Goal: Ask a question

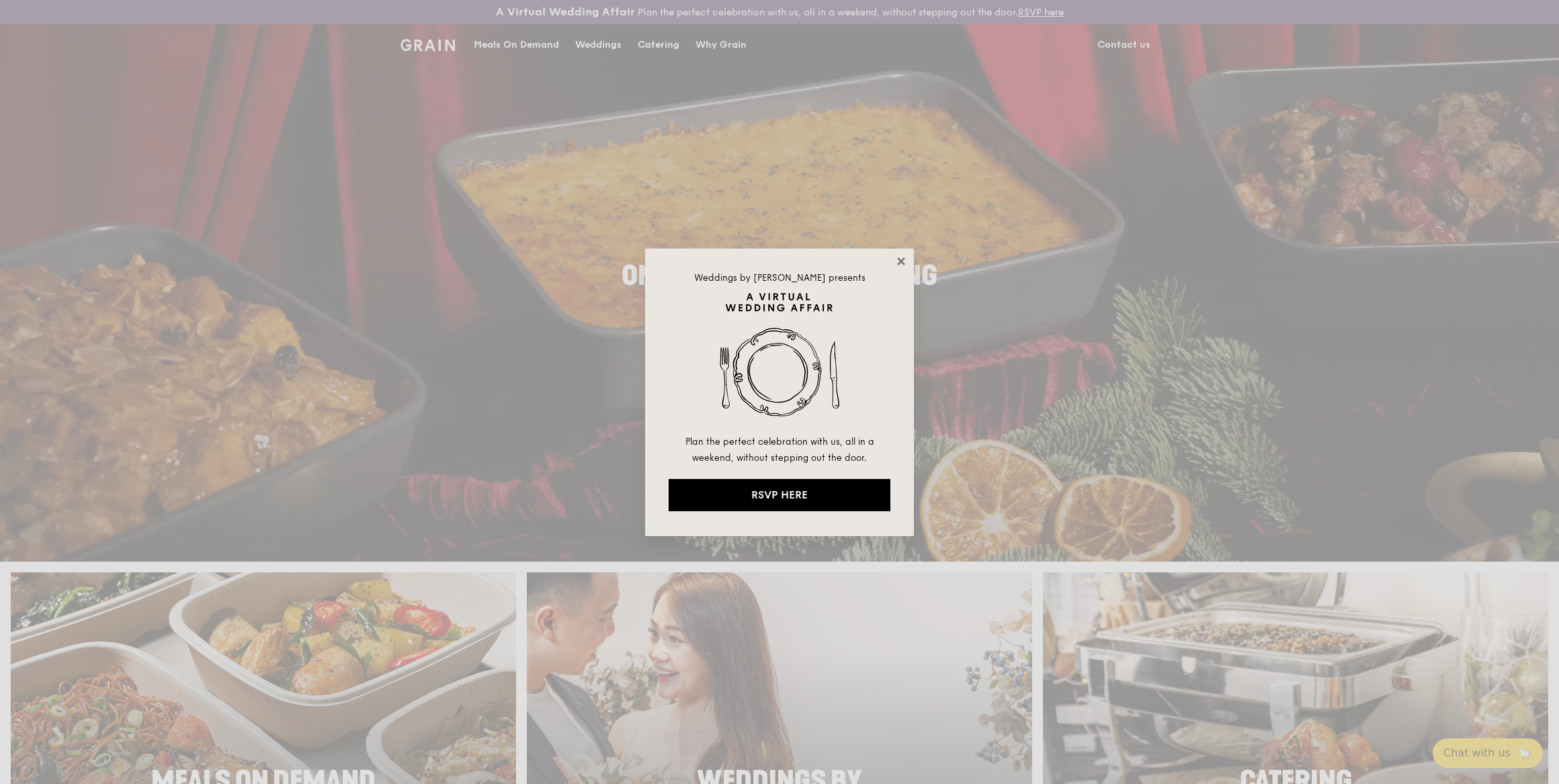
click at [898, 263] on icon at bounding box center [900, 260] width 7 height 7
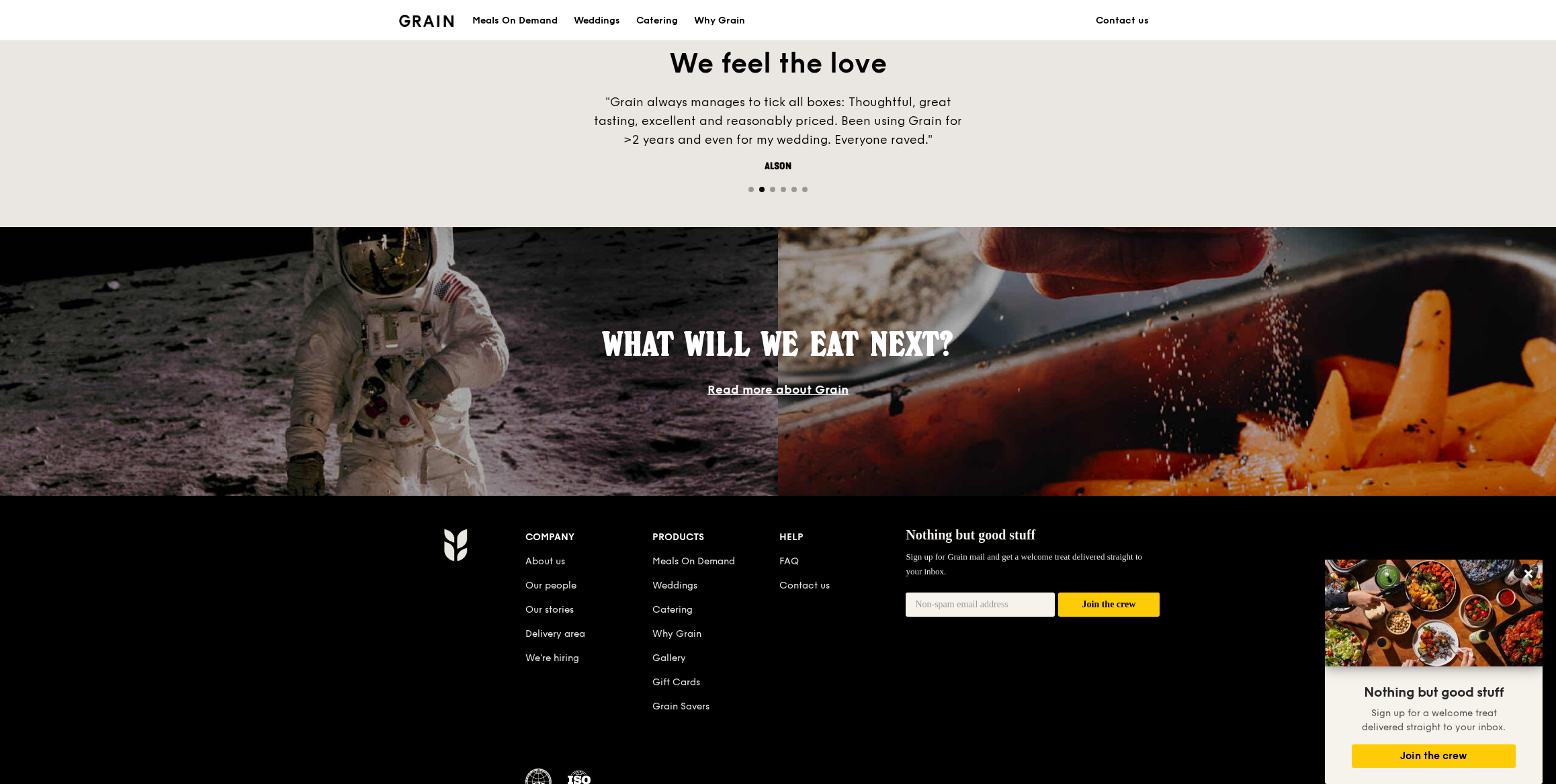
scroll to position [1070, 0]
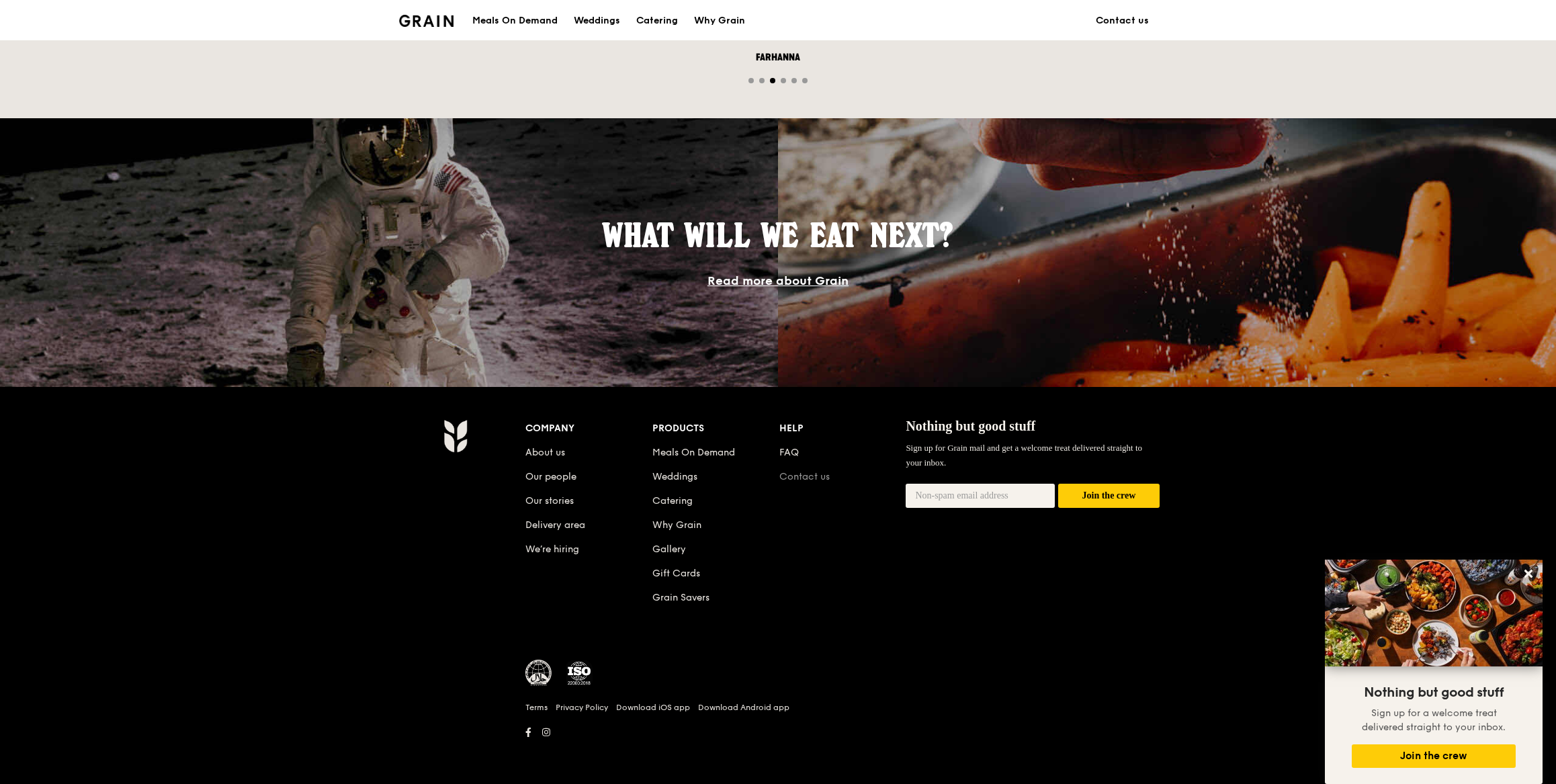
click at [800, 476] on link "Contact us" at bounding box center [805, 476] width 51 height 11
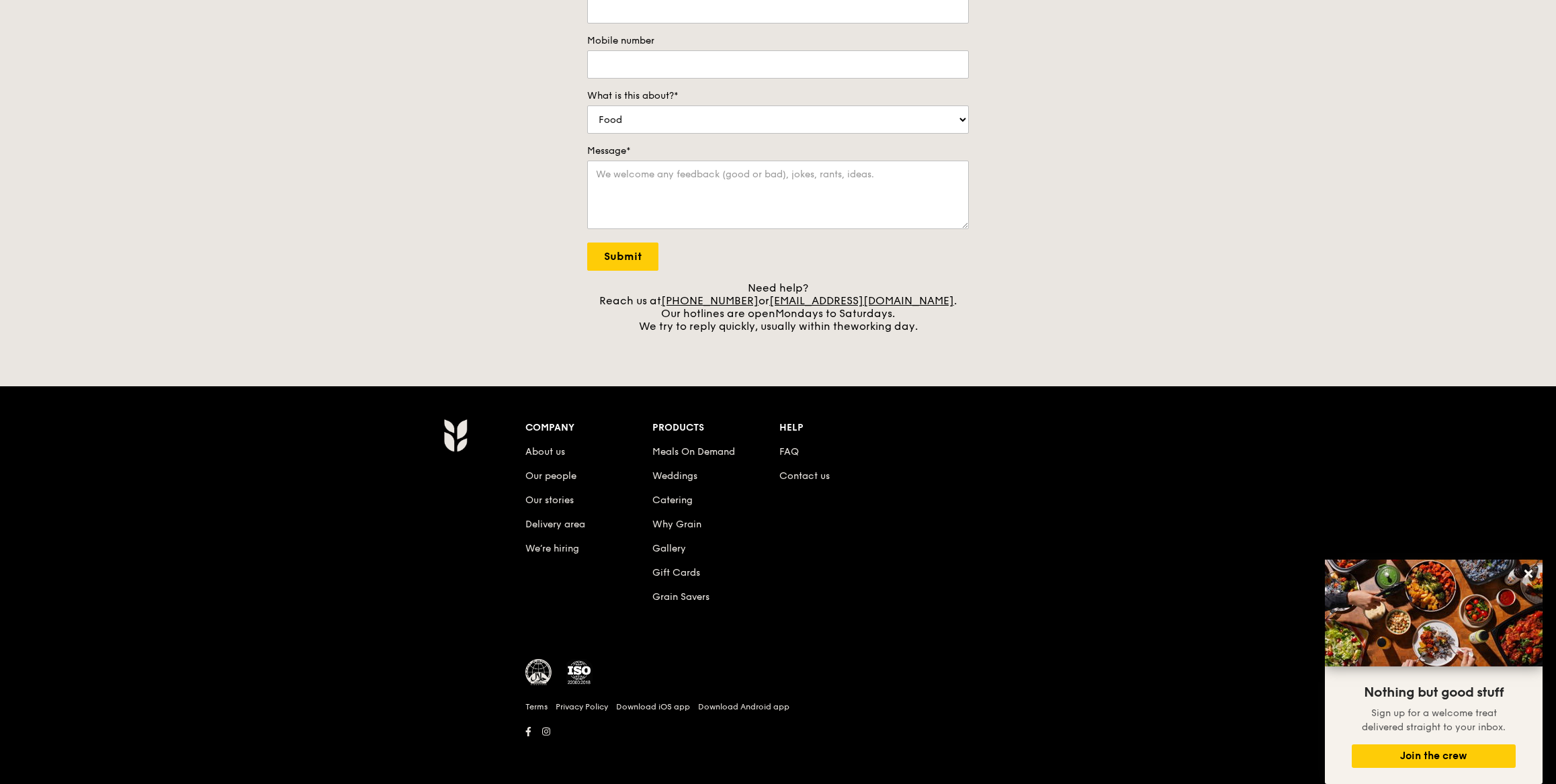
scroll to position [283, 0]
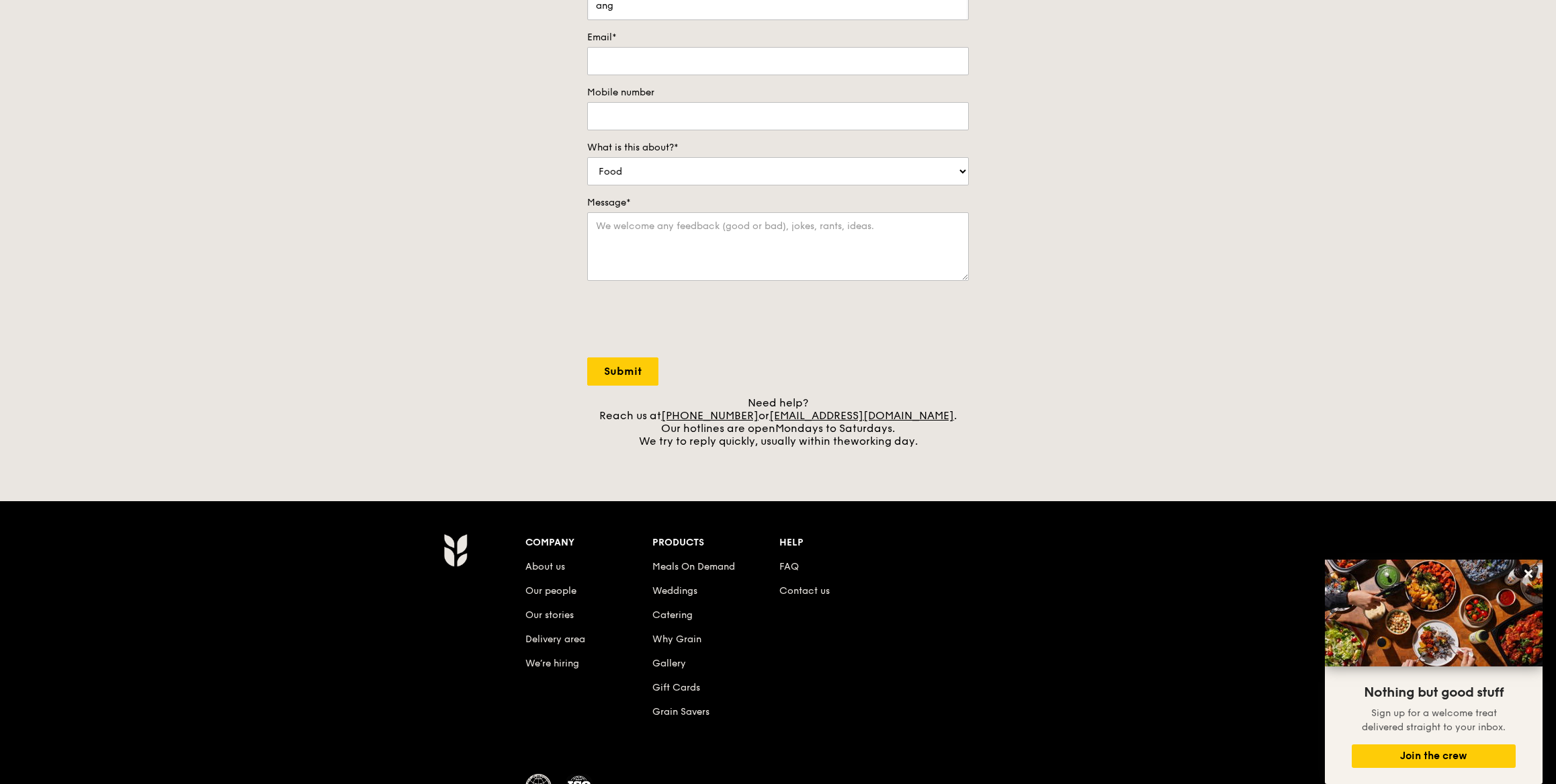
click at [587, 357] on input "Submit" at bounding box center [623, 371] width 71 height 29
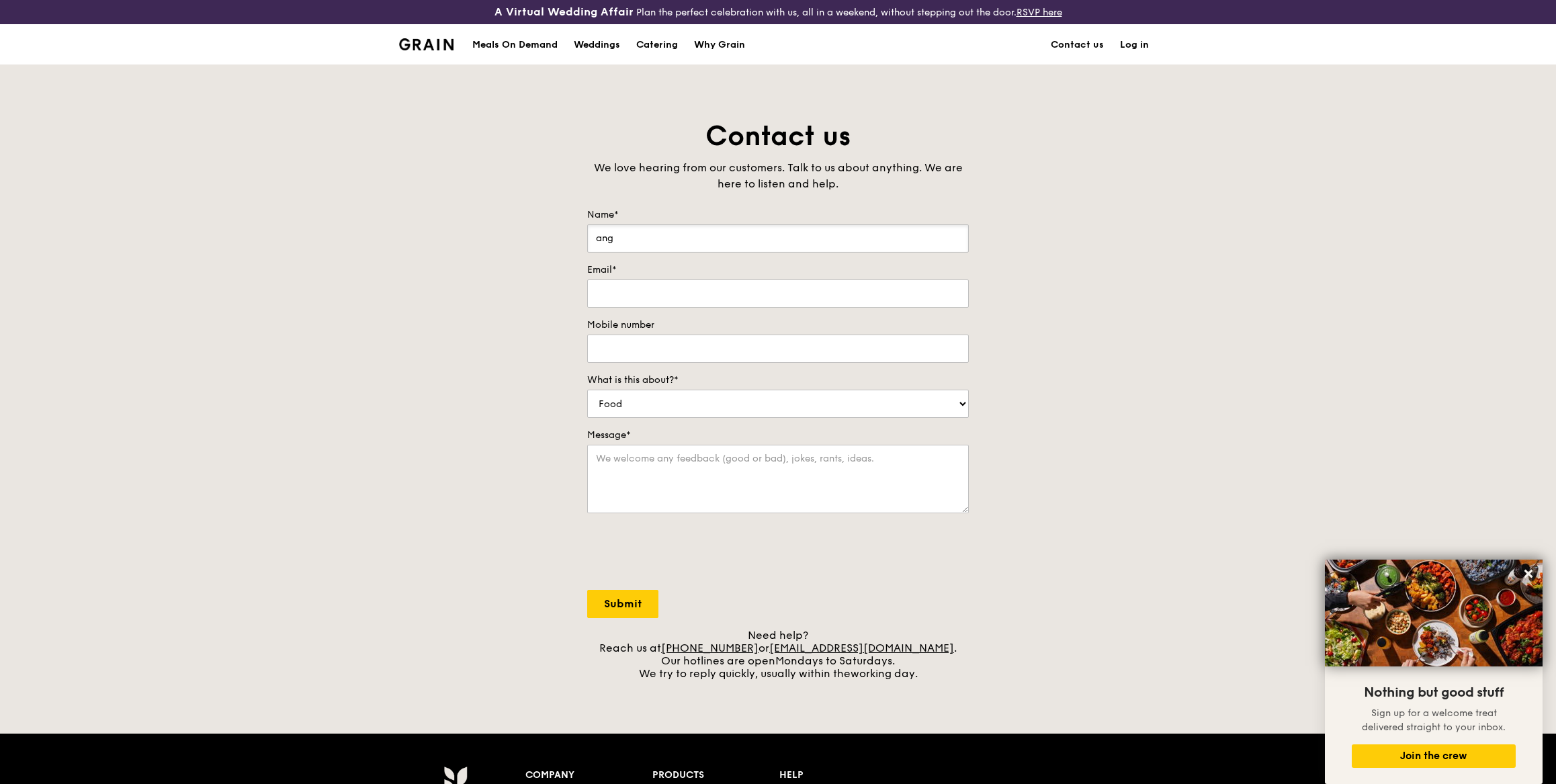
click at [686, 244] on input "ang" at bounding box center [778, 238] width 382 height 29
type input "ang [PERSON_NAME]"
click at [734, 288] on input "Email*" at bounding box center [778, 293] width 382 height 29
type input "[EMAIL_ADDRESS][DOMAIN_NAME]"
click at [1162, 296] on div "Contact us We love hearing from our customers. Talk to us about anything. We ar…" at bounding box center [778, 399] width 1556 height 561
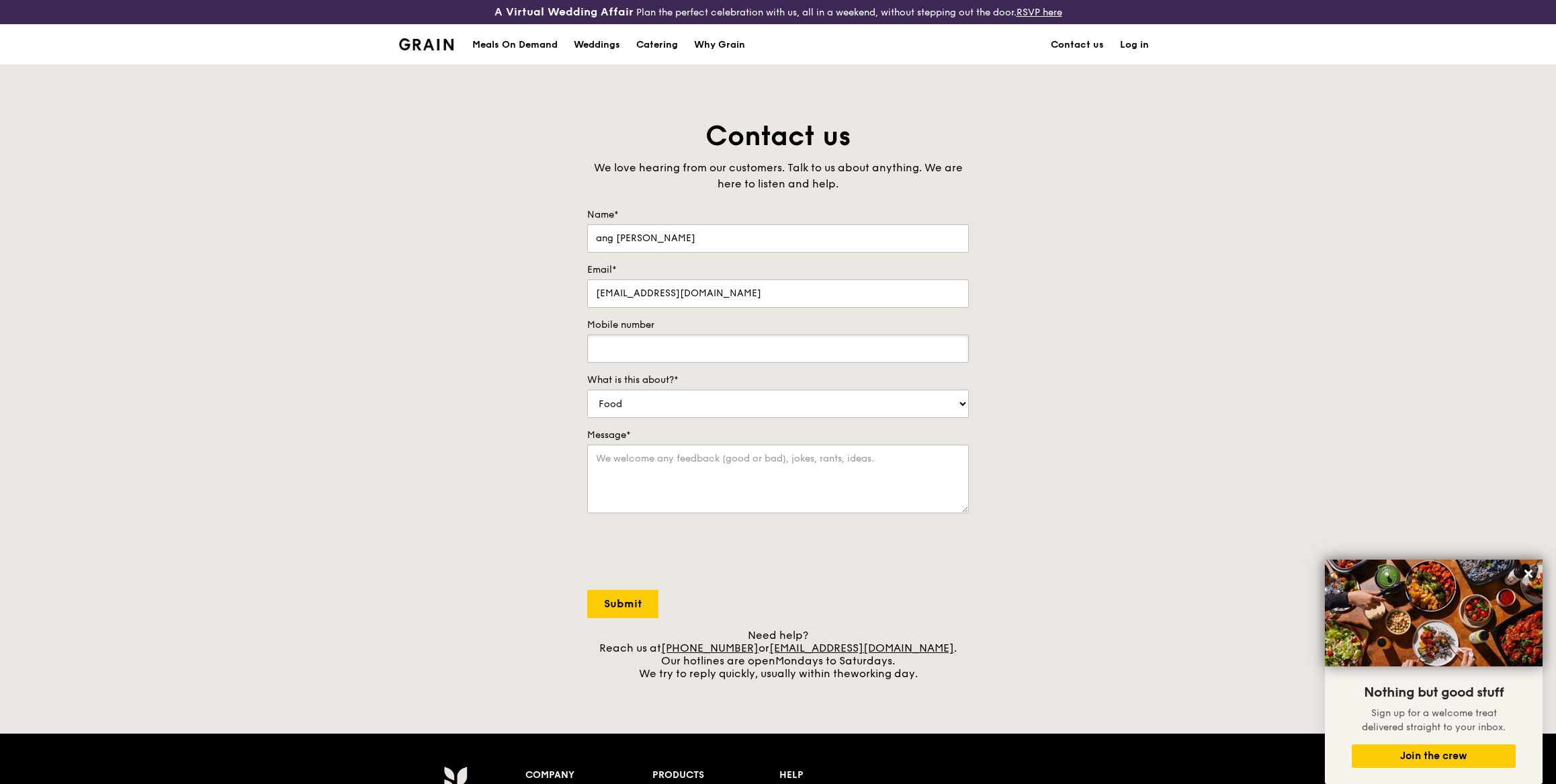
click at [907, 349] on input "Mobile number" at bounding box center [778, 348] width 382 height 29
type input "92265158"
click at [1074, 315] on div "Contact us We love hearing from our customers. Talk to us about anything. We ar…" at bounding box center [778, 399] width 1556 height 561
select select "Catering"
click at [828, 464] on textarea "Message*" at bounding box center [778, 479] width 382 height 69
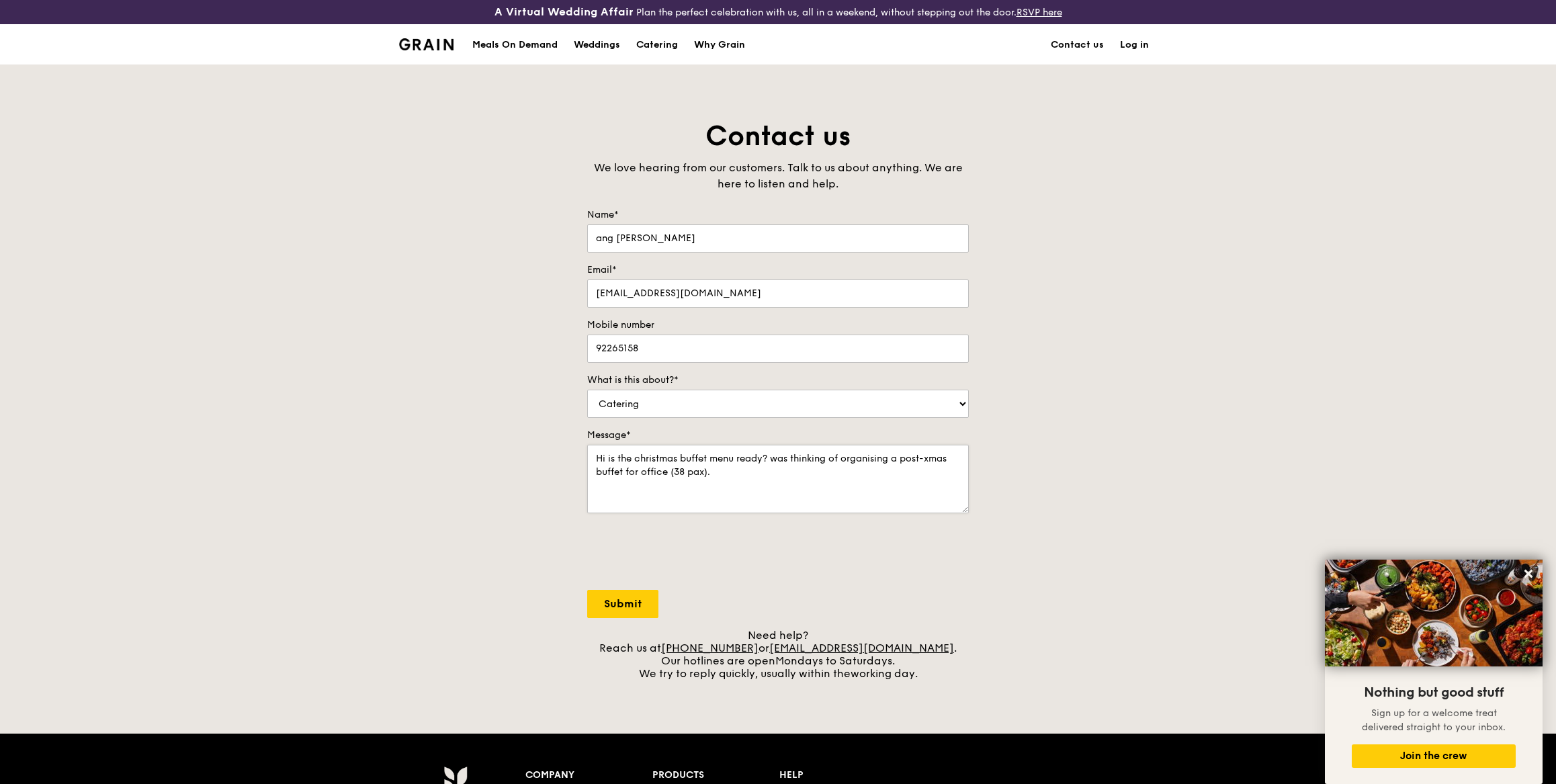
click at [717, 469] on textarea "Hi is the christmas buffet menu ready? was thinking of organising a post-xmas b…" at bounding box center [778, 479] width 382 height 69
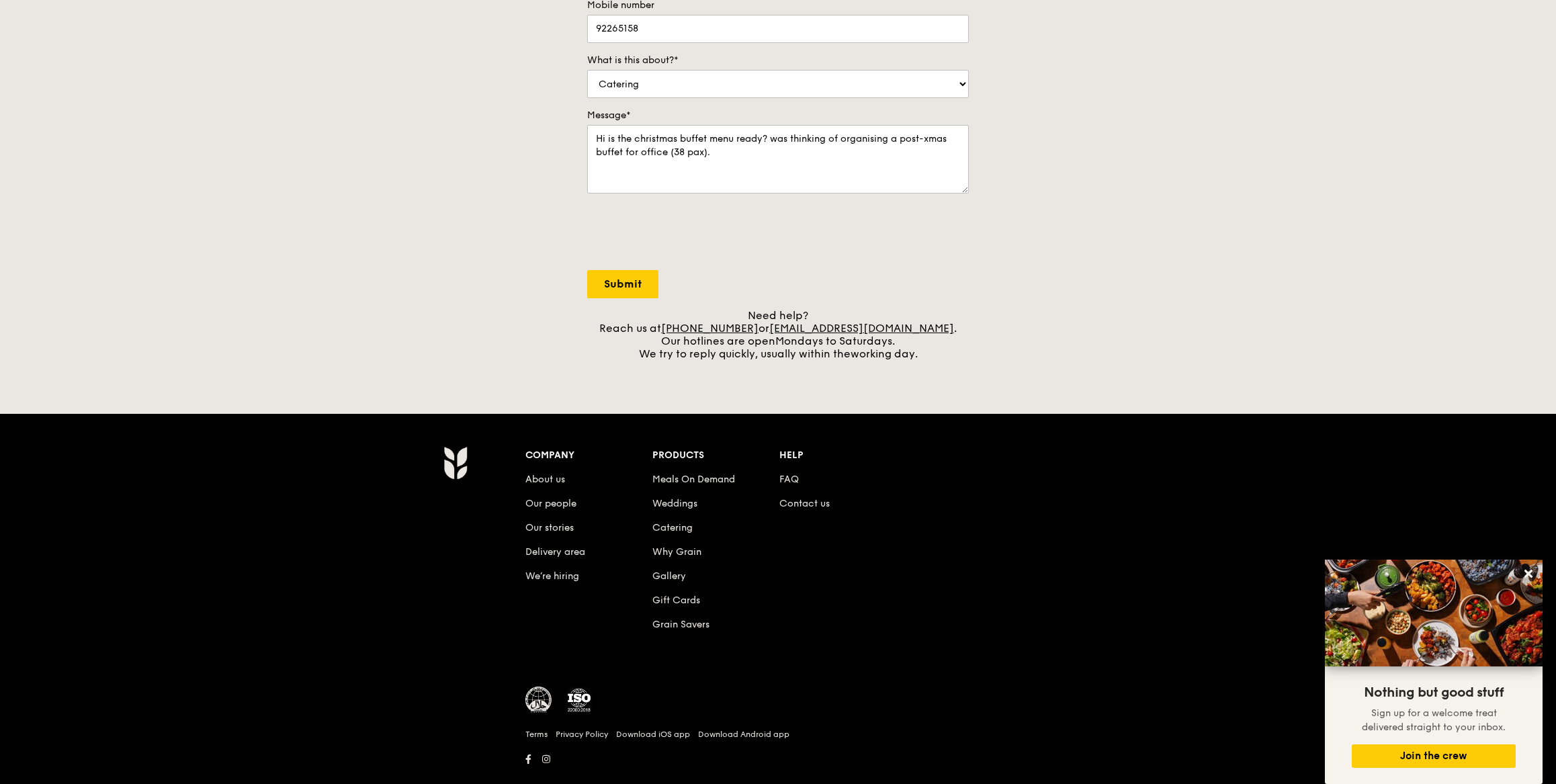
scroll to position [286, 0]
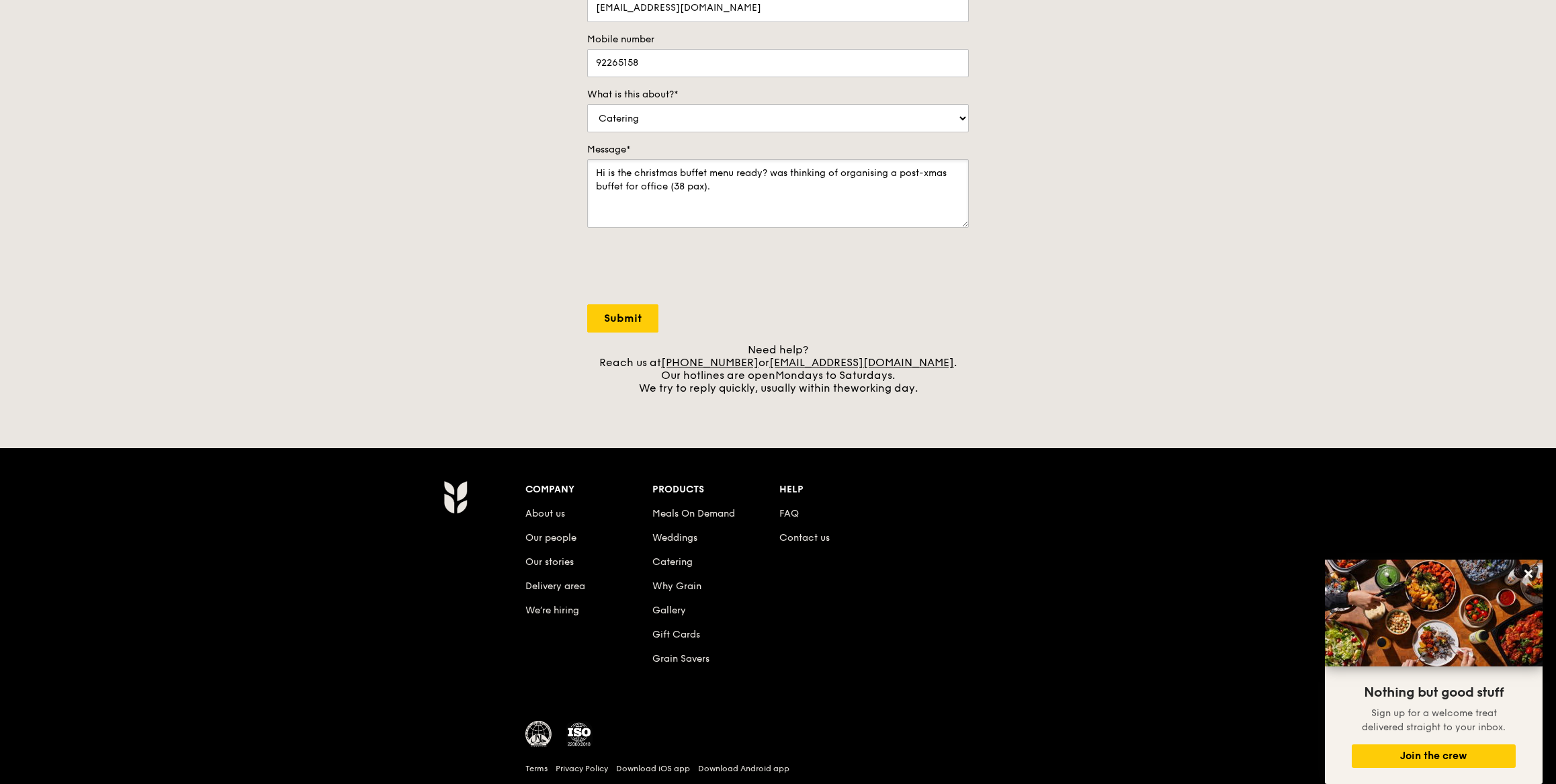
click at [596, 184] on textarea "Hi is the christmas buffet menu ready? was thinking of organising a post-xmas b…" at bounding box center [778, 193] width 382 height 69
click at [762, 185] on textarea "Hi is the christmas buffet menu ready? was thinking of organising a post-xmas l…" at bounding box center [778, 193] width 382 height 69
type textarea "Hi is the christmas buffet menu ready? was thinking of organising a post-xmas l…"
click at [628, 309] on input "Submit" at bounding box center [623, 318] width 71 height 29
select select "Food"
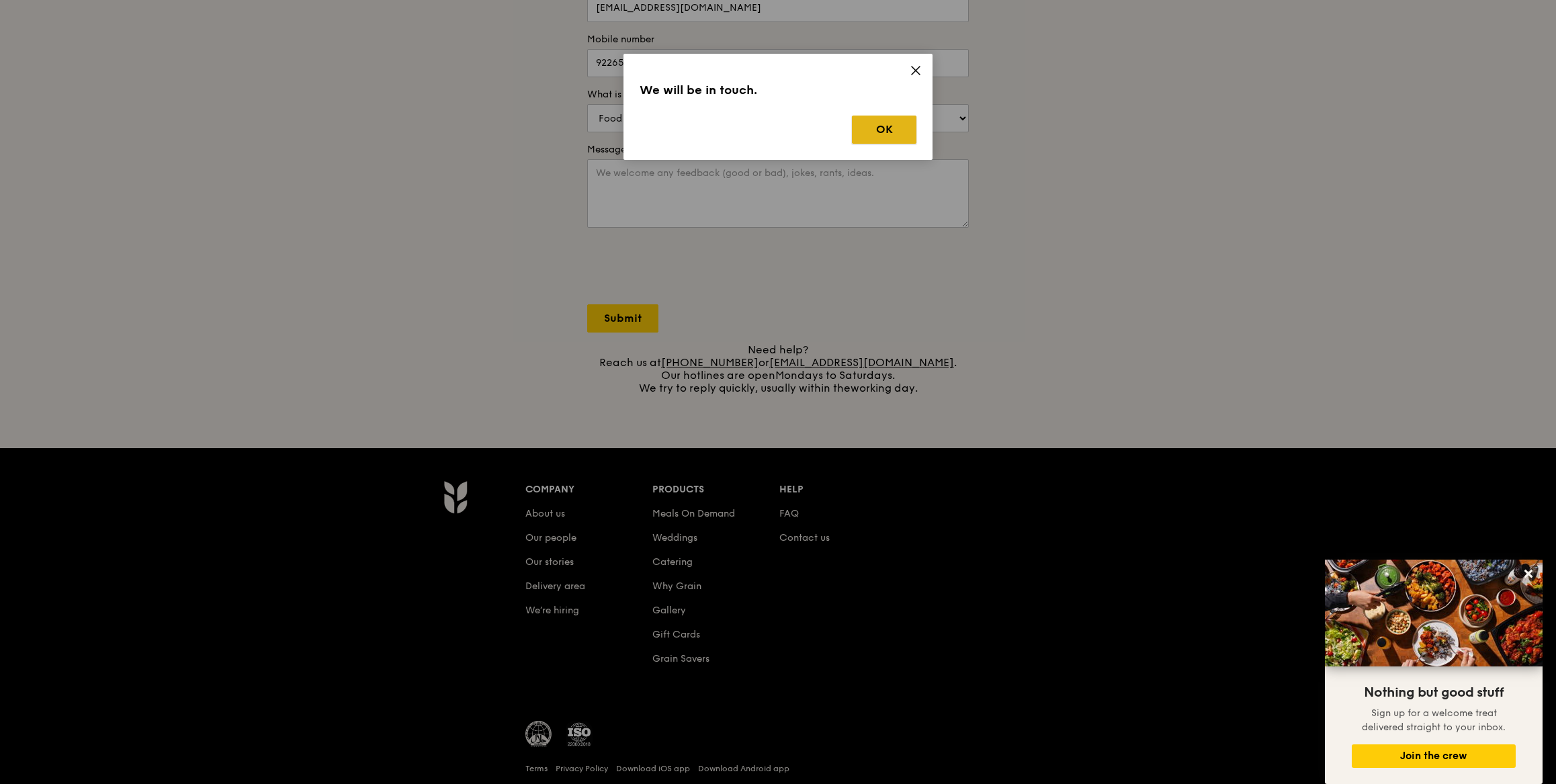
click at [889, 129] on button "OK" at bounding box center [884, 130] width 64 height 29
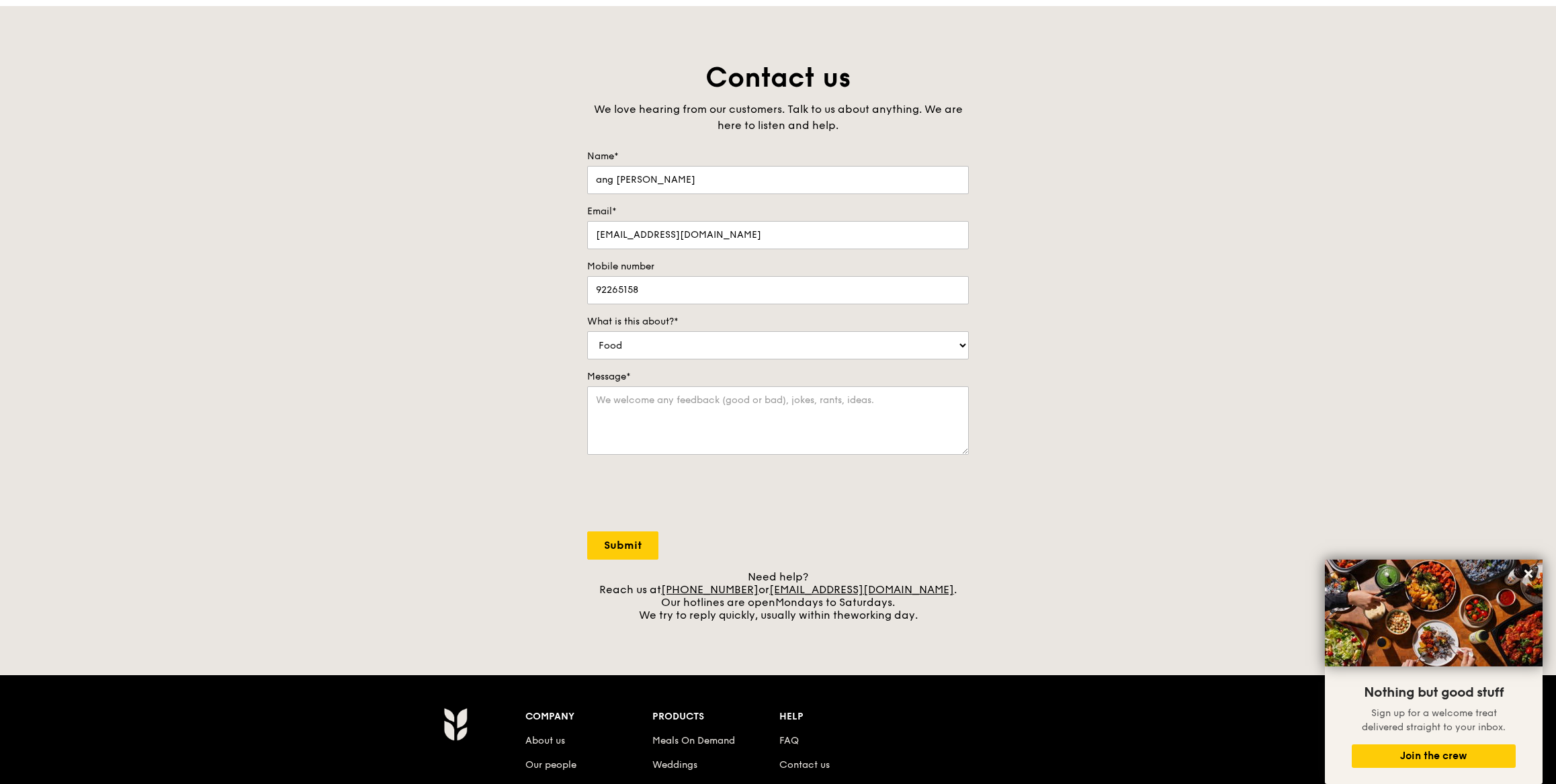
scroll to position [0, 0]
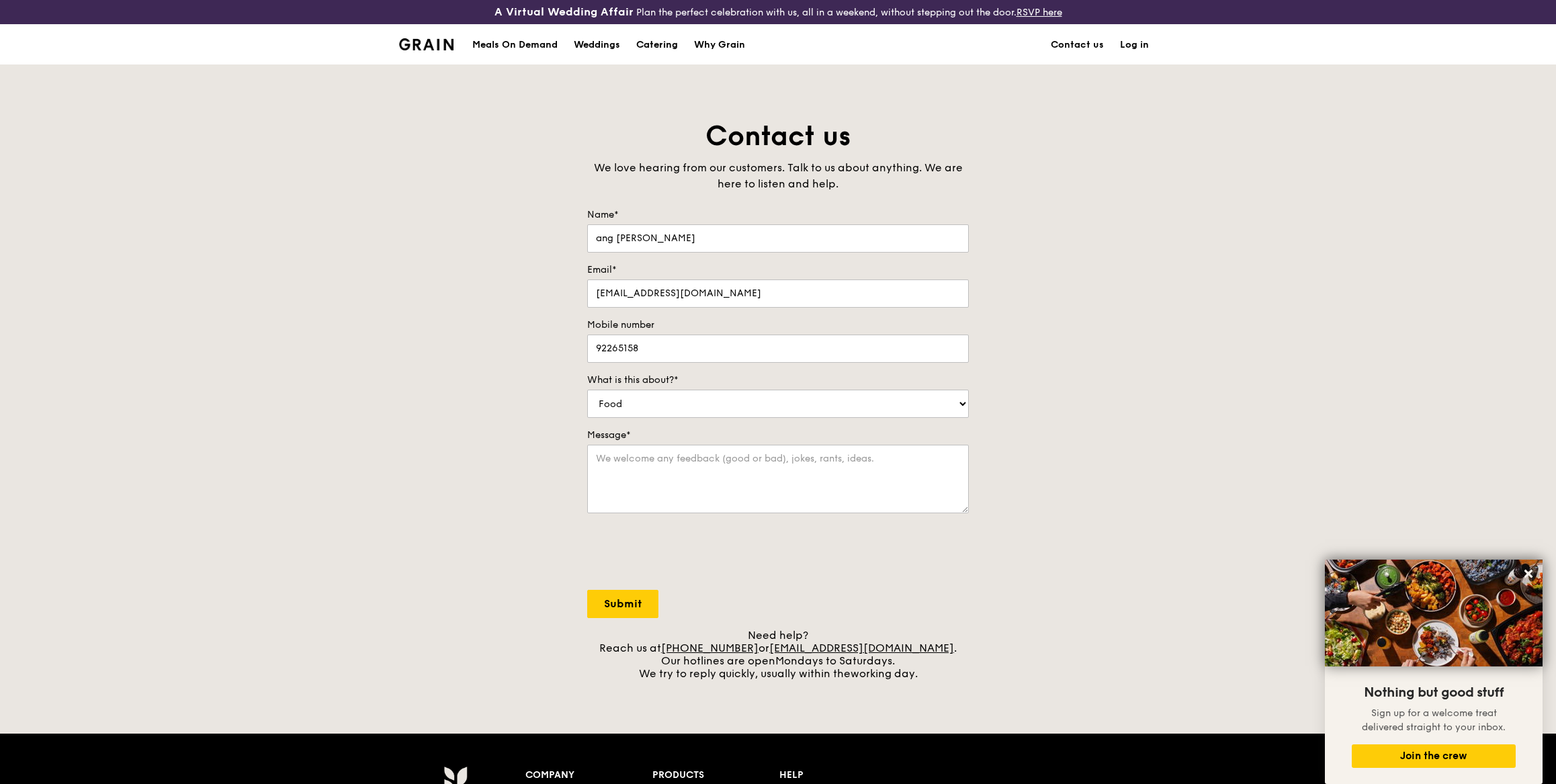
click at [651, 45] on div "Catering" at bounding box center [657, 44] width 42 height 40
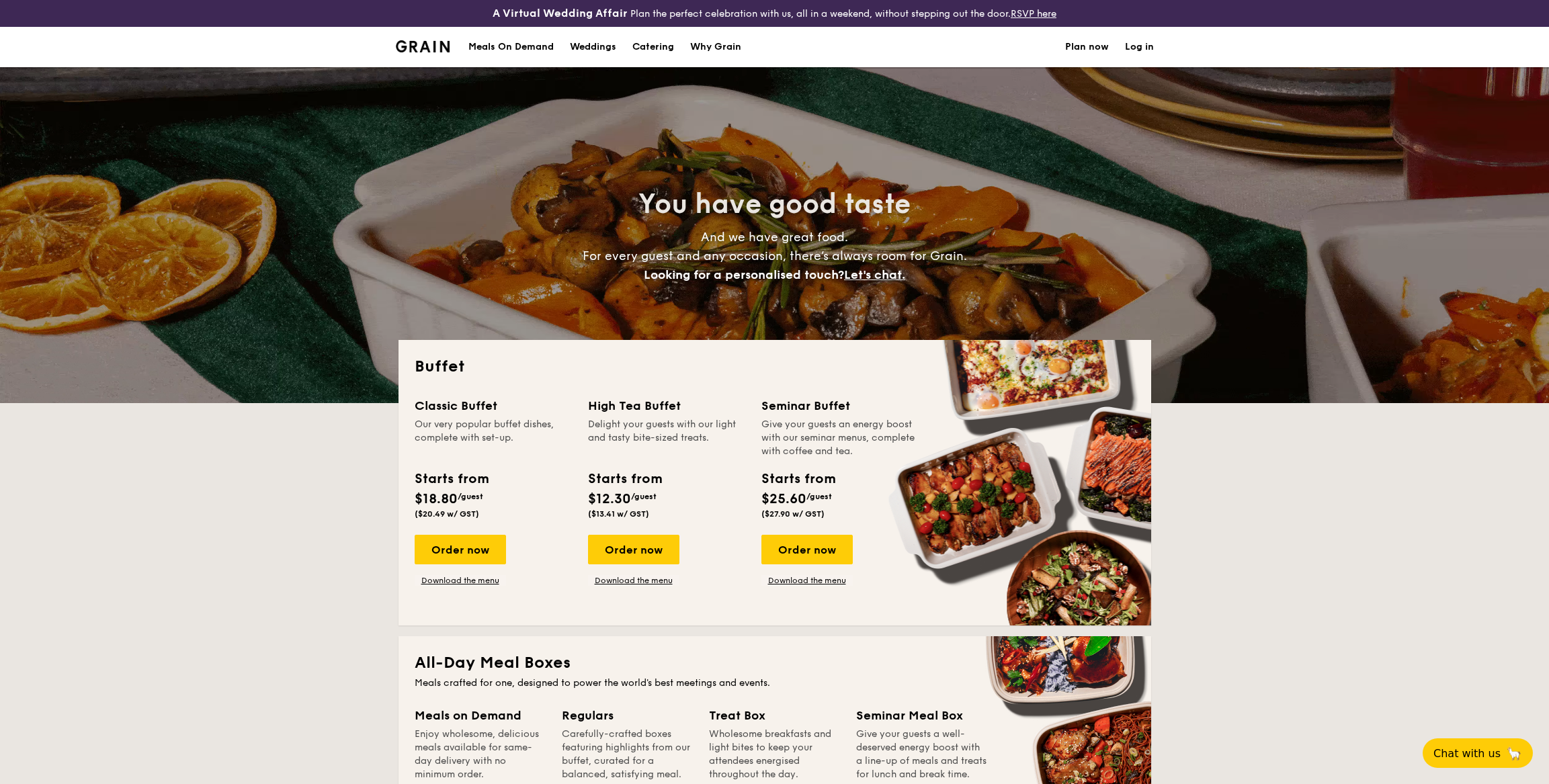
select select
